Goal: Information Seeking & Learning: Understand process/instructions

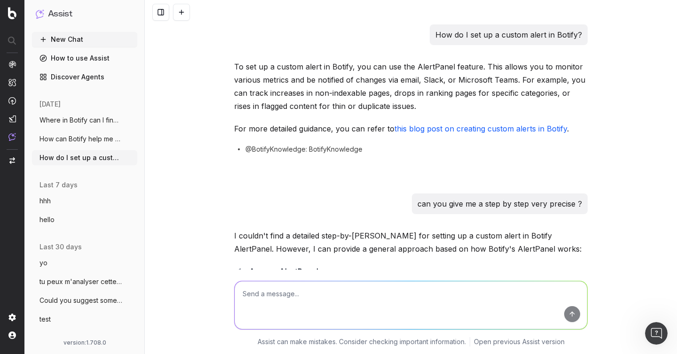
click at [194, 181] on div "How do I set up a custom alert in Botify? To set up a custom alert in Botify, y…" at bounding box center [411, 177] width 532 height 354
click at [70, 135] on span "How can Botify help me set up my sitemap" at bounding box center [80, 138] width 83 height 9
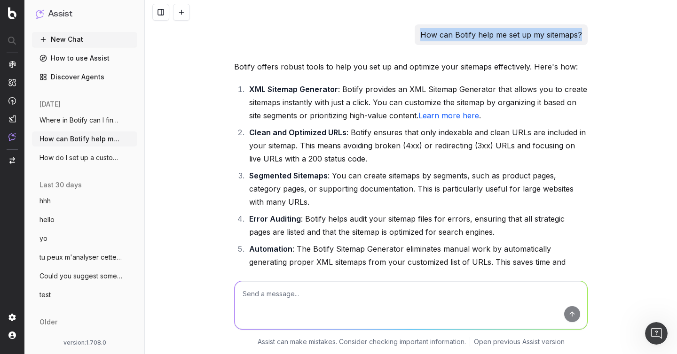
drag, startPoint x: 420, startPoint y: 35, endPoint x: 592, endPoint y: 35, distance: 172.0
click at [592, 35] on div "How can Botify help me set up my sitemaps? Botify offers robust tools to help y…" at bounding box center [411, 177] width 532 height 354
copy p "How can Botify help me set up my sitemaps?"
click at [58, 53] on link "How to use Assist" at bounding box center [84, 58] width 105 height 15
click at [58, 58] on link "How to use Assist" at bounding box center [84, 58] width 105 height 15
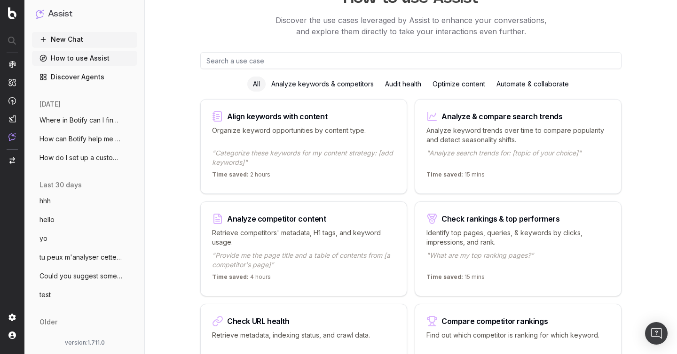
scroll to position [62, 0]
